Goal: Information Seeking & Learning: Learn about a topic

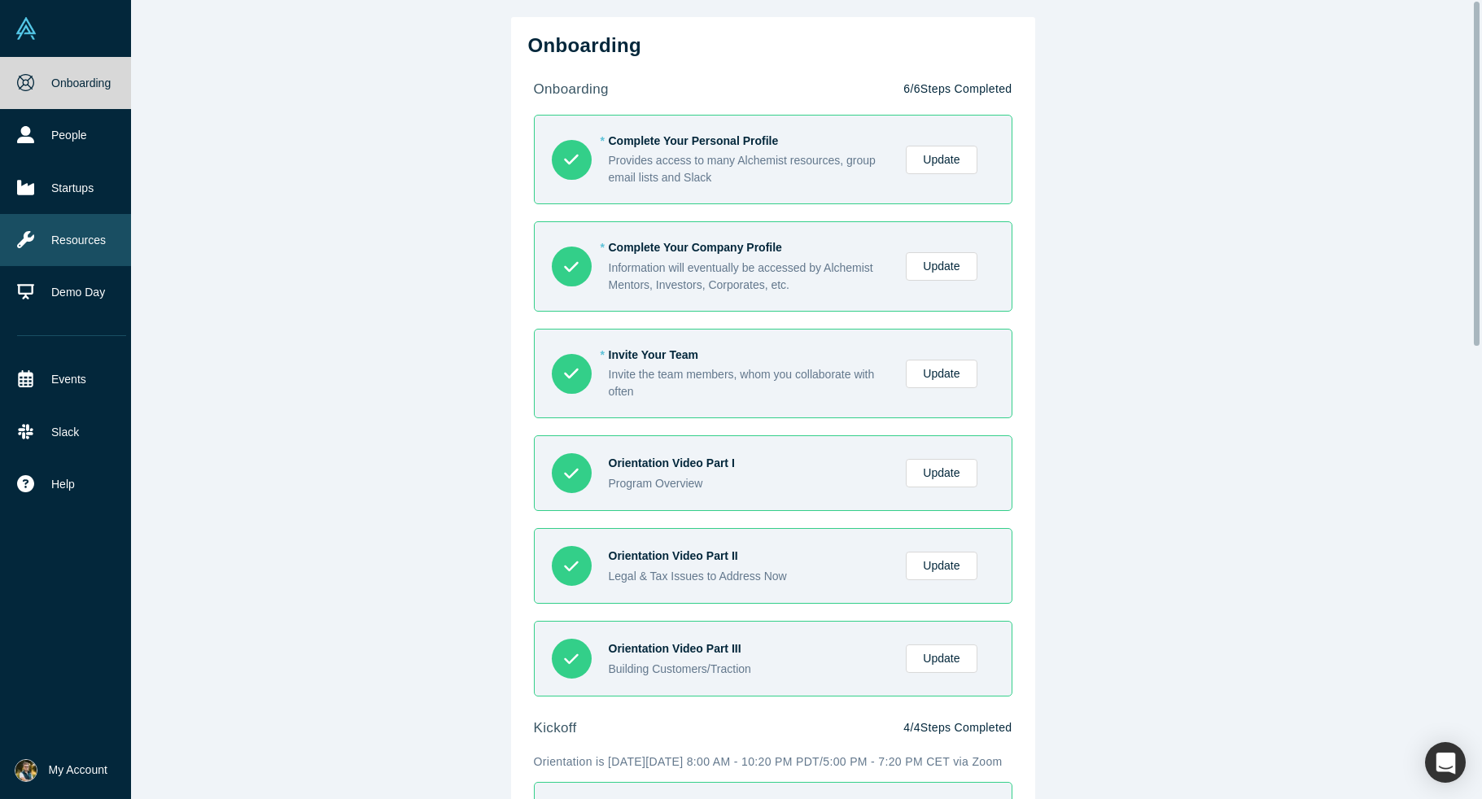
click at [24, 242] on icon at bounding box center [25, 239] width 17 height 17
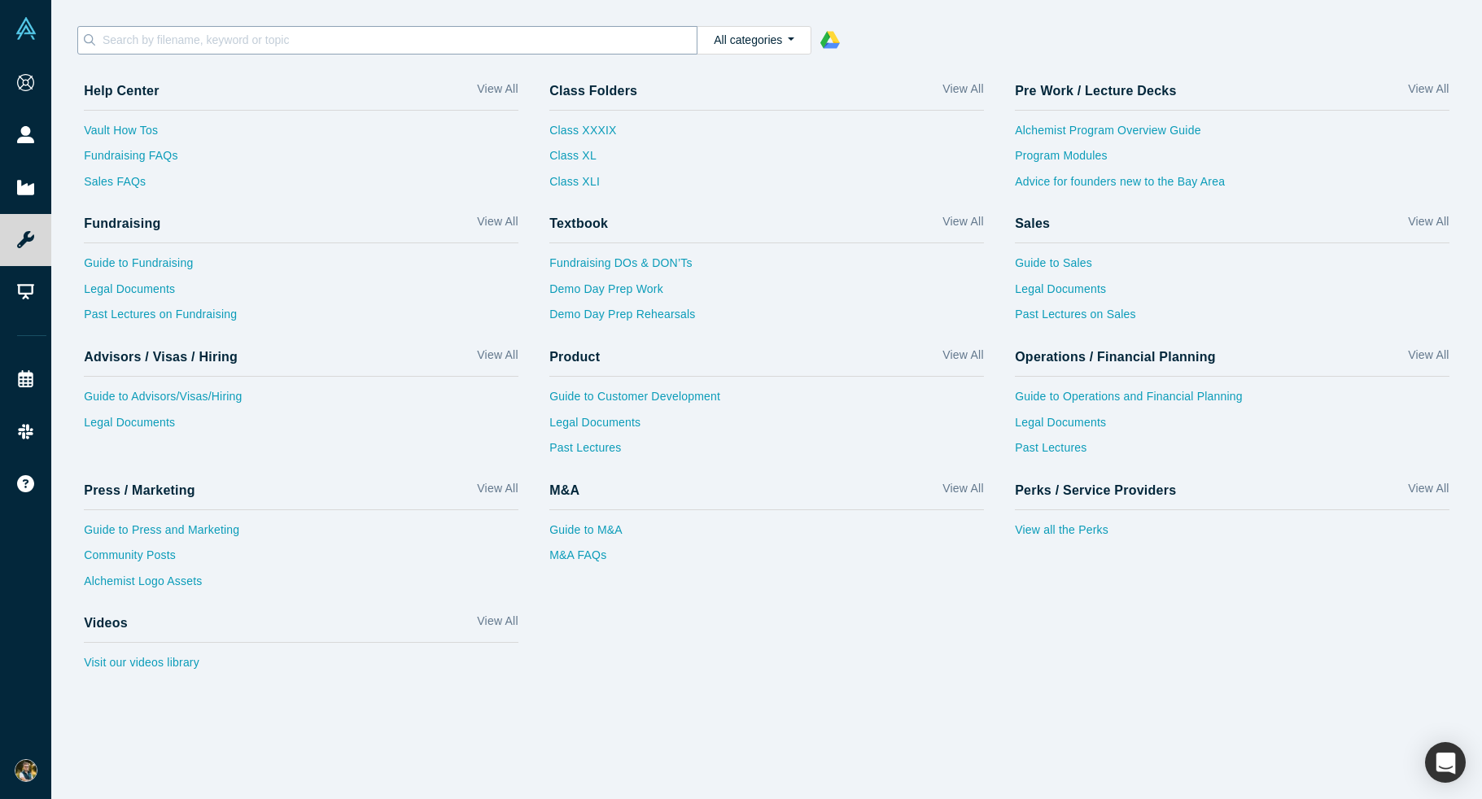
click at [242, 37] on input at bounding box center [399, 39] width 596 height 21
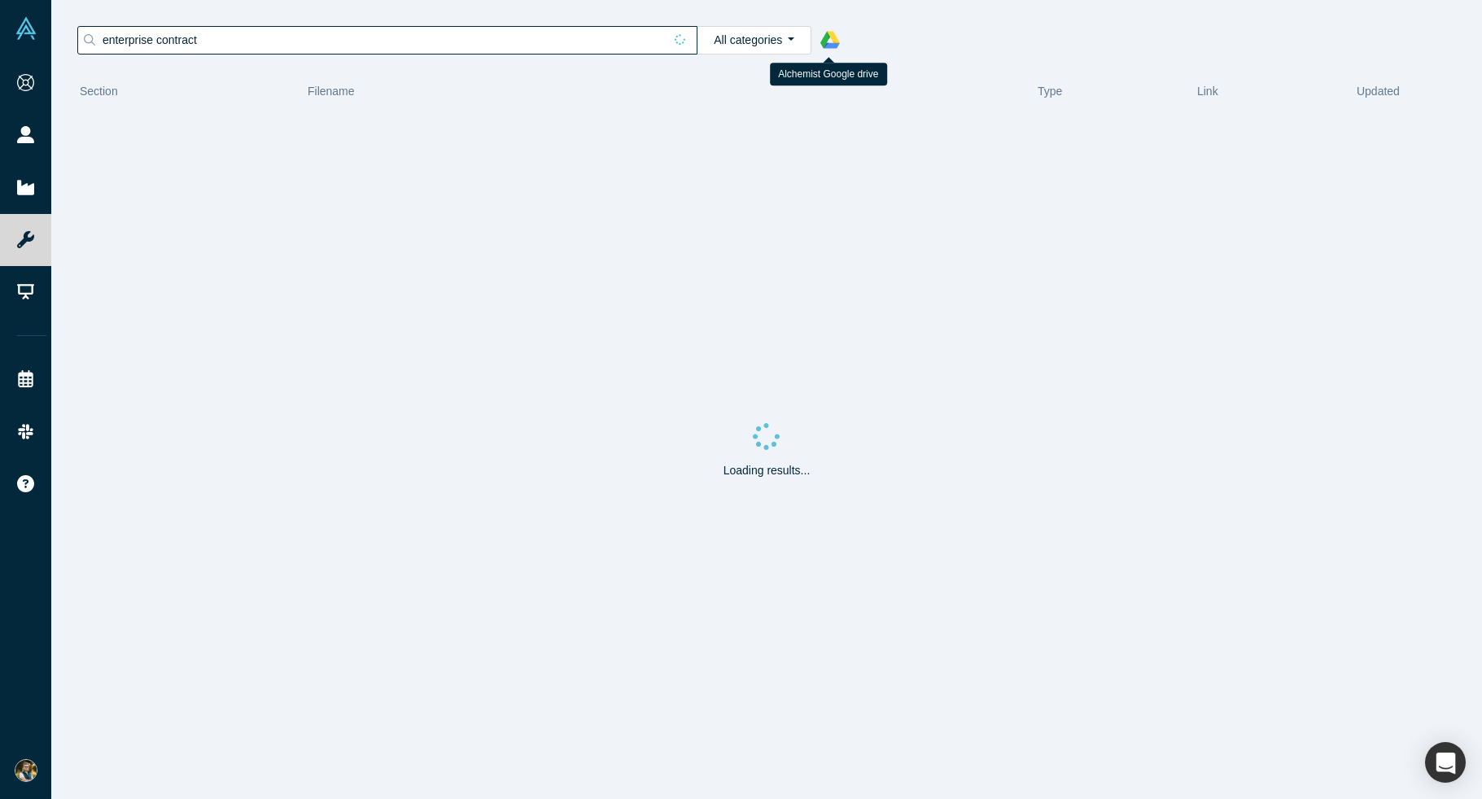
type input "enterprise contract"
click at [827, 41] on icon at bounding box center [830, 40] width 20 height 20
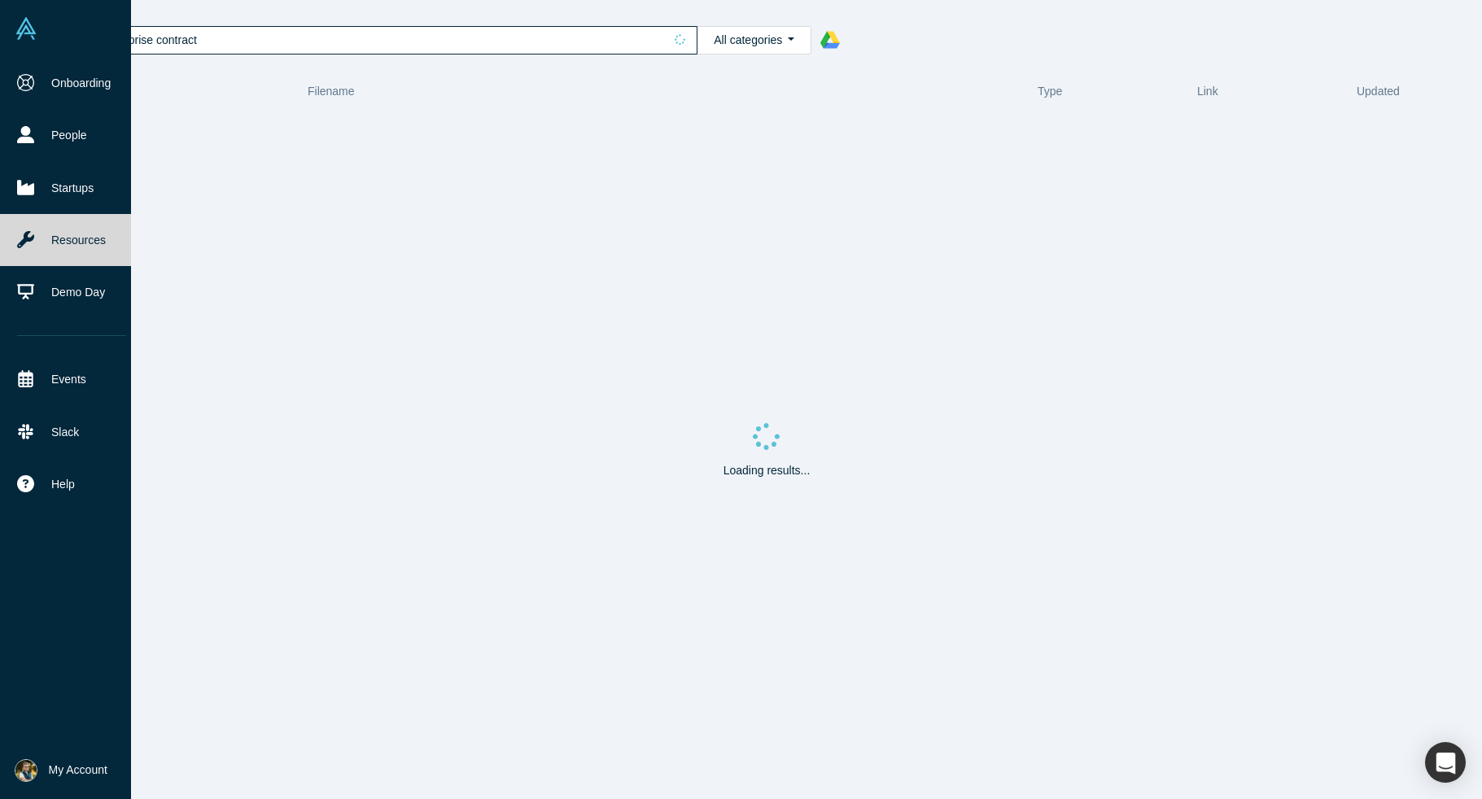
click at [33, 244] on icon at bounding box center [25, 239] width 17 height 17
click at [34, 242] on link "Resources" at bounding box center [71, 240] width 143 height 52
